Goal: Transaction & Acquisition: Subscribe to service/newsletter

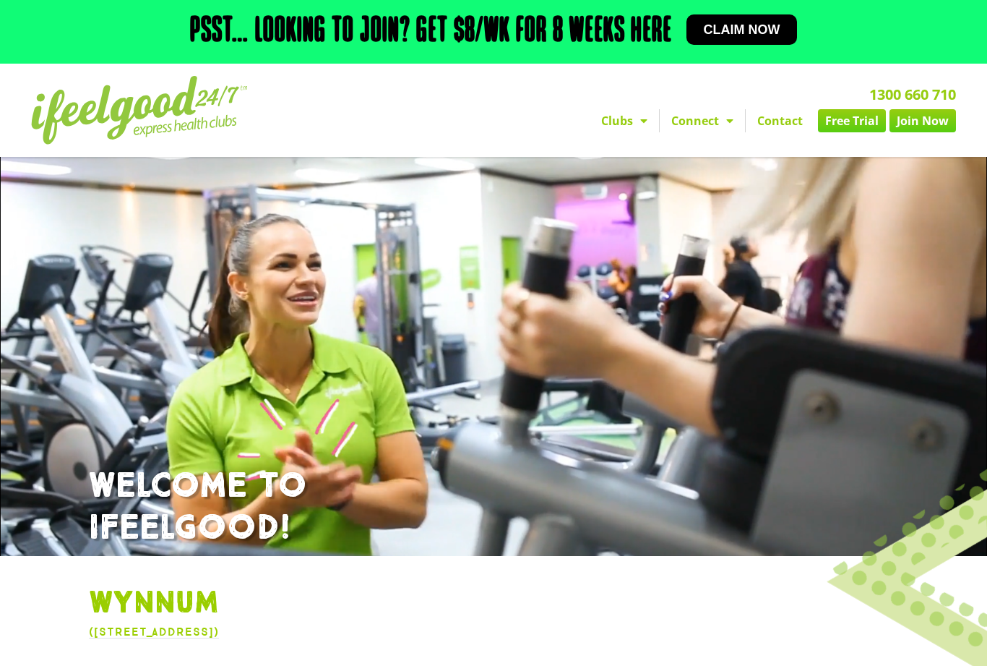
click at [627, 132] on link "Clubs" at bounding box center [624, 120] width 69 height 23
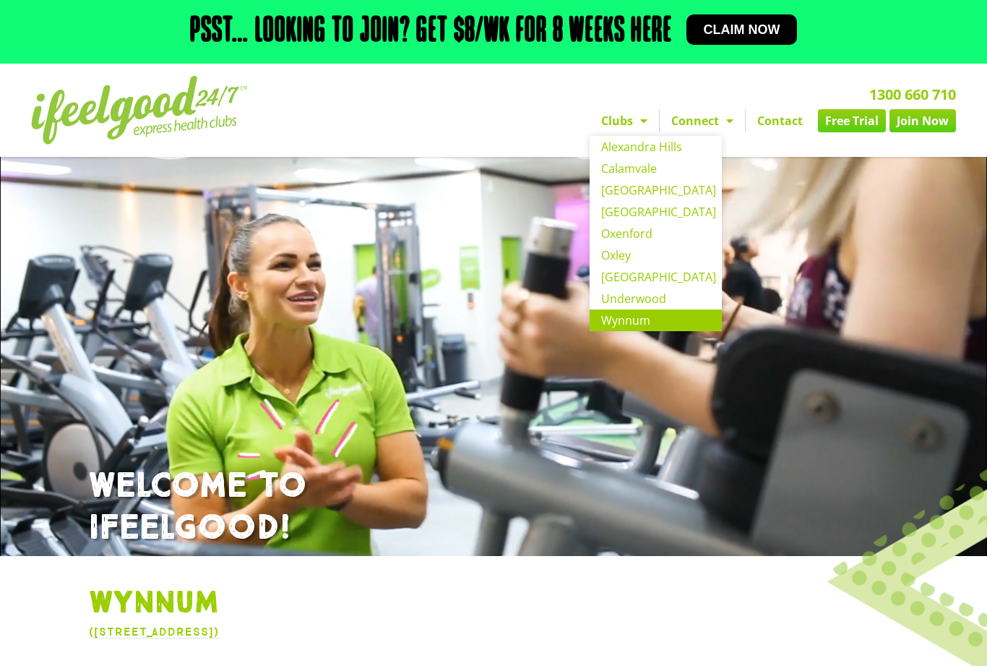
click at [704, 132] on link "Connect" at bounding box center [702, 120] width 85 height 23
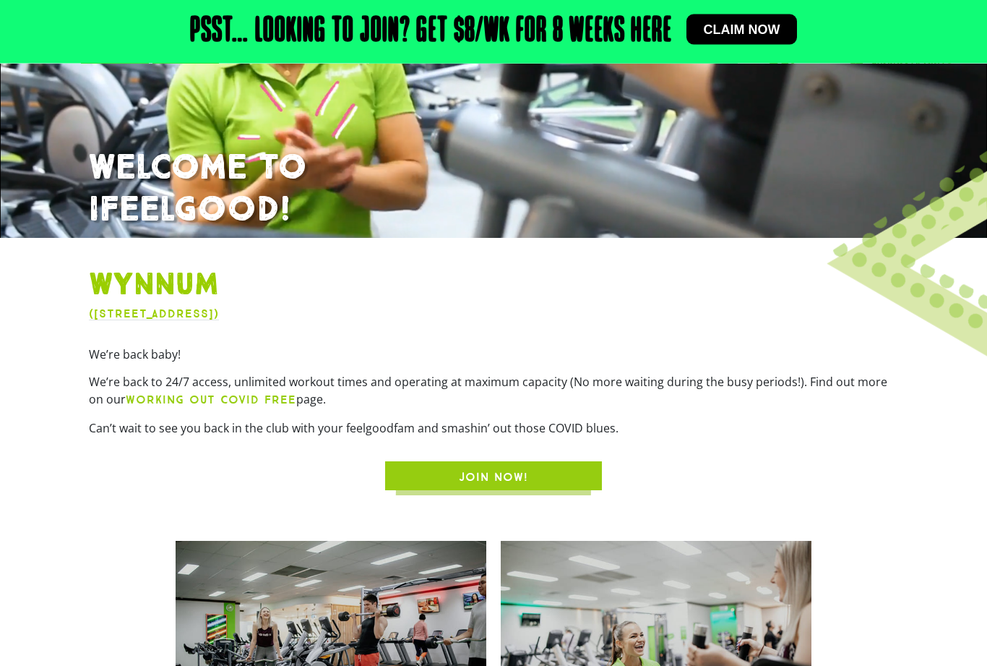
scroll to position [321, 0]
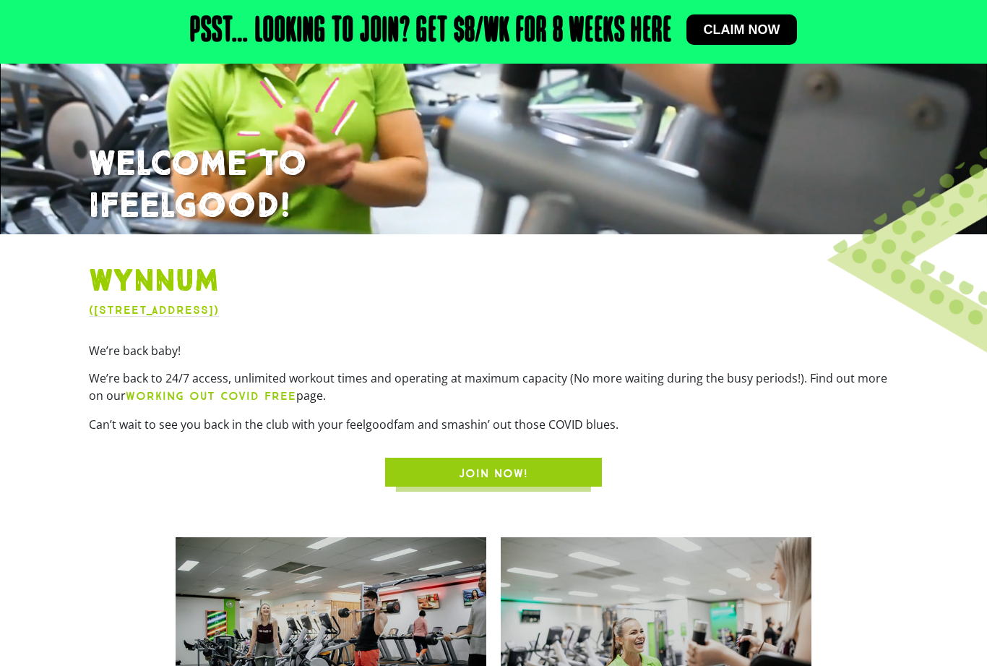
click at [485, 482] on span "JOIN NOW!" at bounding box center [493, 473] width 69 height 17
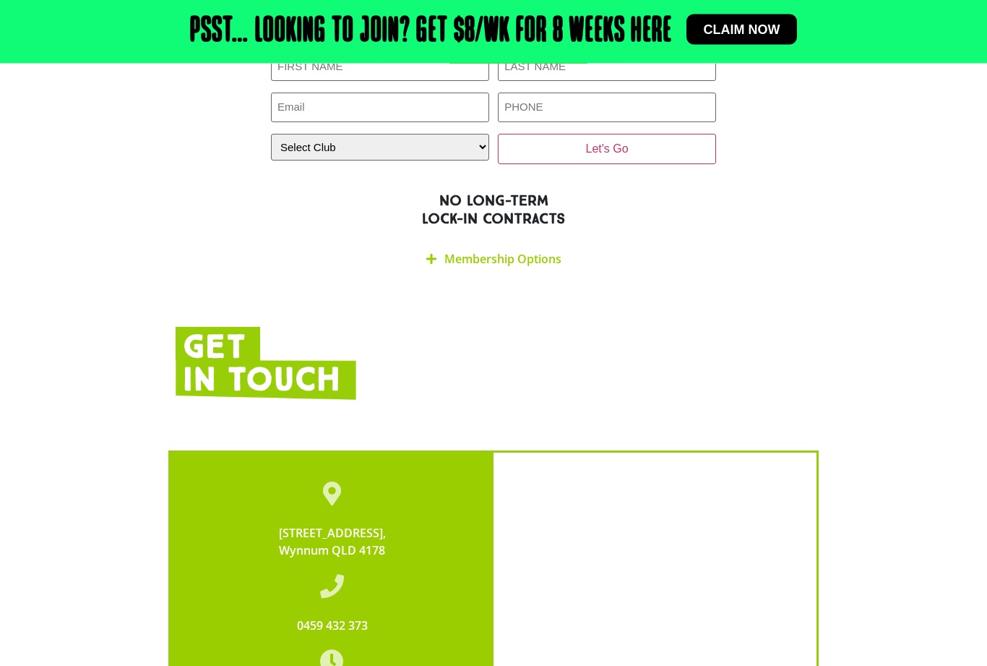
scroll to position [2610, 0]
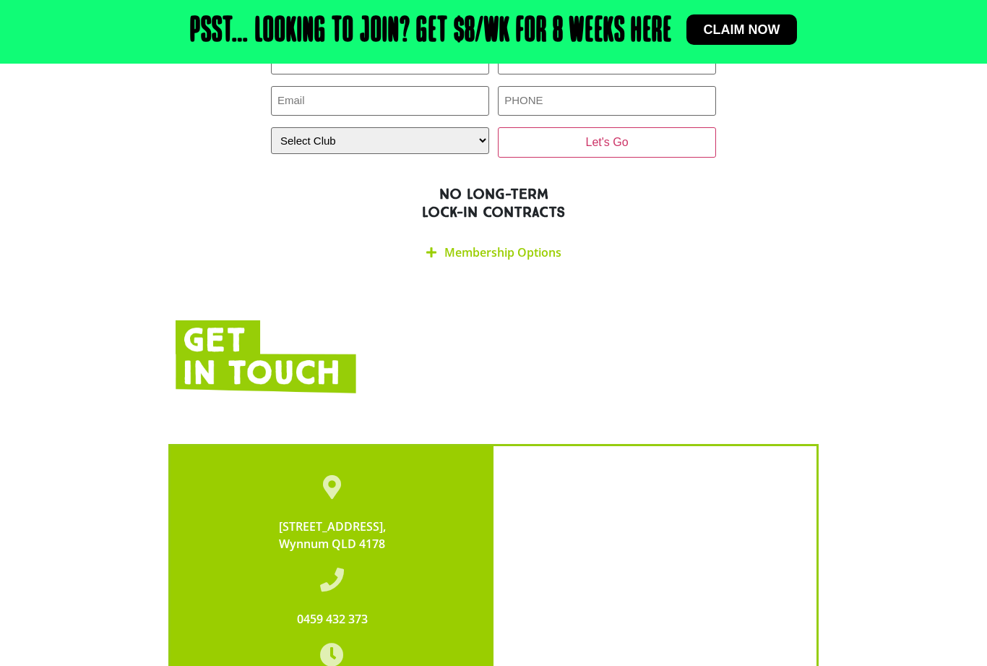
click at [532, 244] on link "Membership Options" at bounding box center [502, 252] width 117 height 16
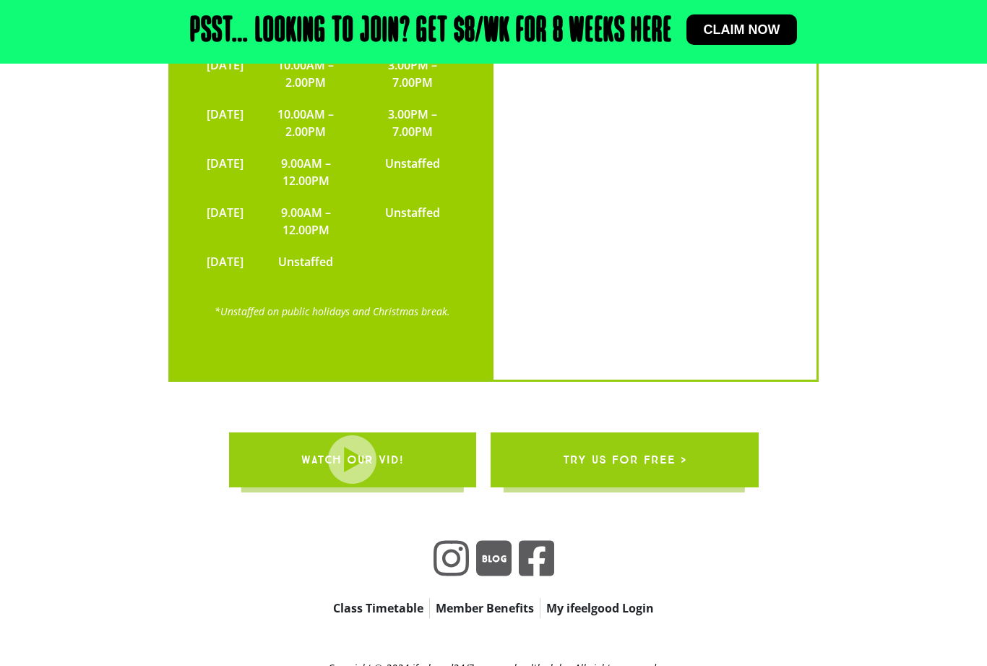
scroll to position [3694, 0]
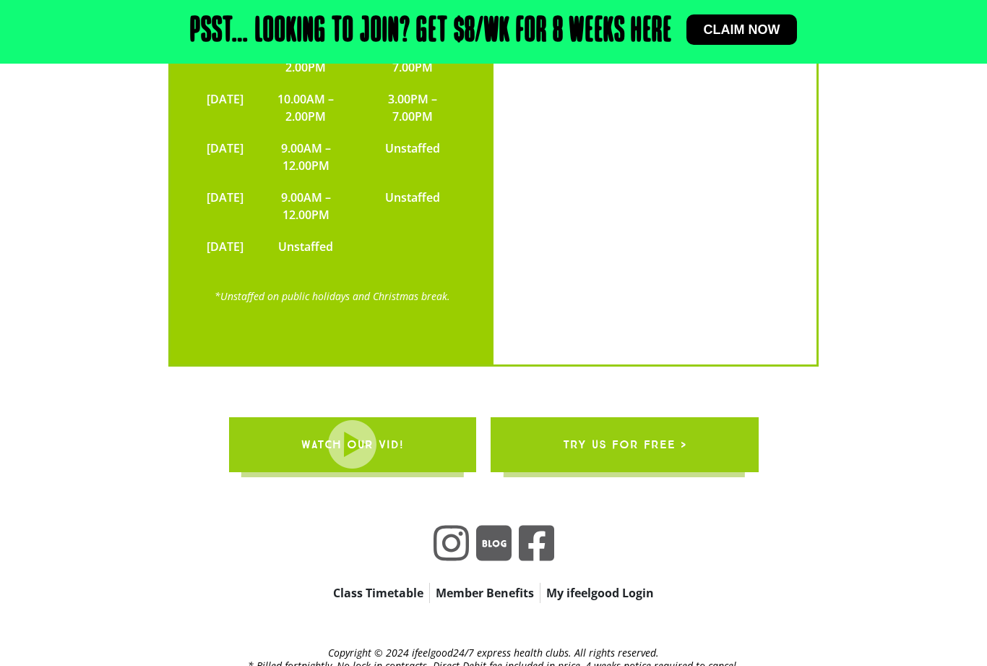
click at [498, 573] on div "Class Timetable Member Benefits My ifeelgood Login Class Timetable Member Benef…" at bounding box center [494, 592] width 506 height 49
click at [481, 583] on link "Member Benefits" at bounding box center [485, 593] width 110 height 20
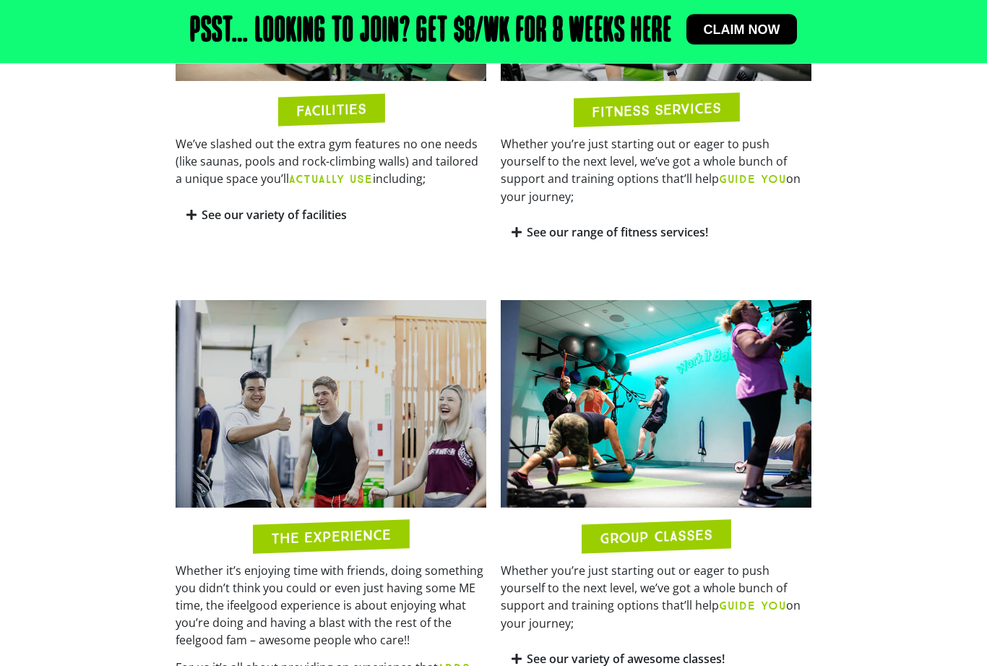
scroll to position [988, 0]
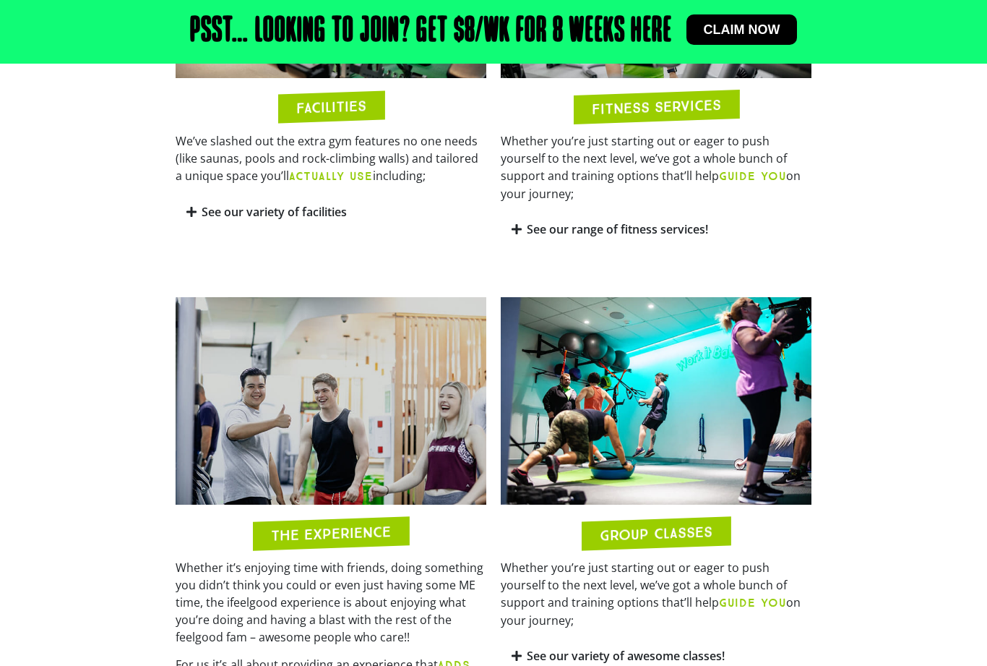
click at [285, 220] on link "See our variety of facilities" at bounding box center [274, 212] width 145 height 16
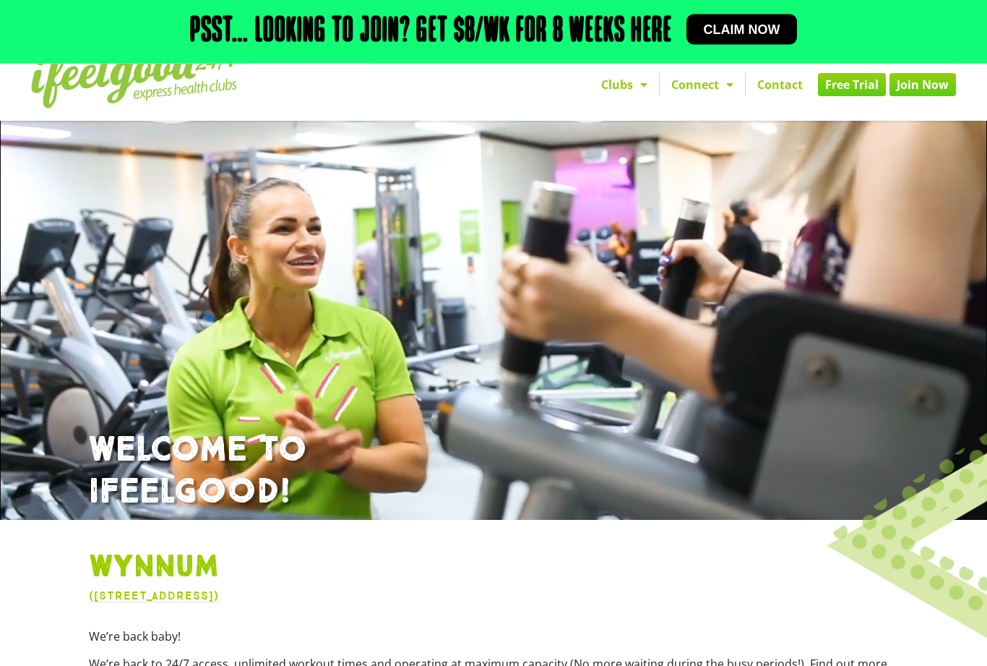
scroll to position [0, 0]
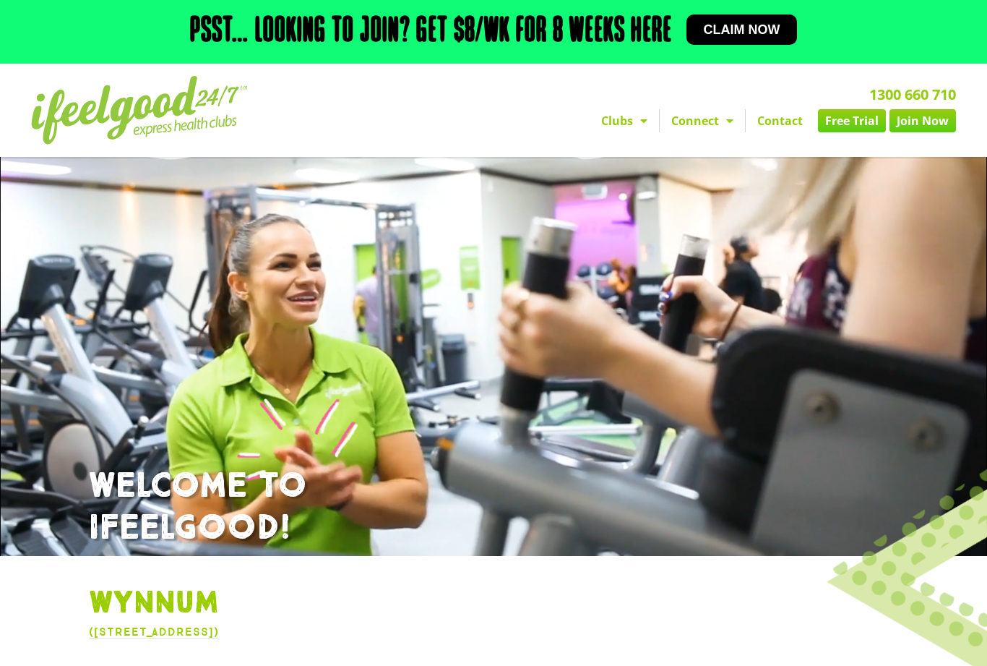
scroll to position [368, 0]
